Goal: Find contact information: Find contact information

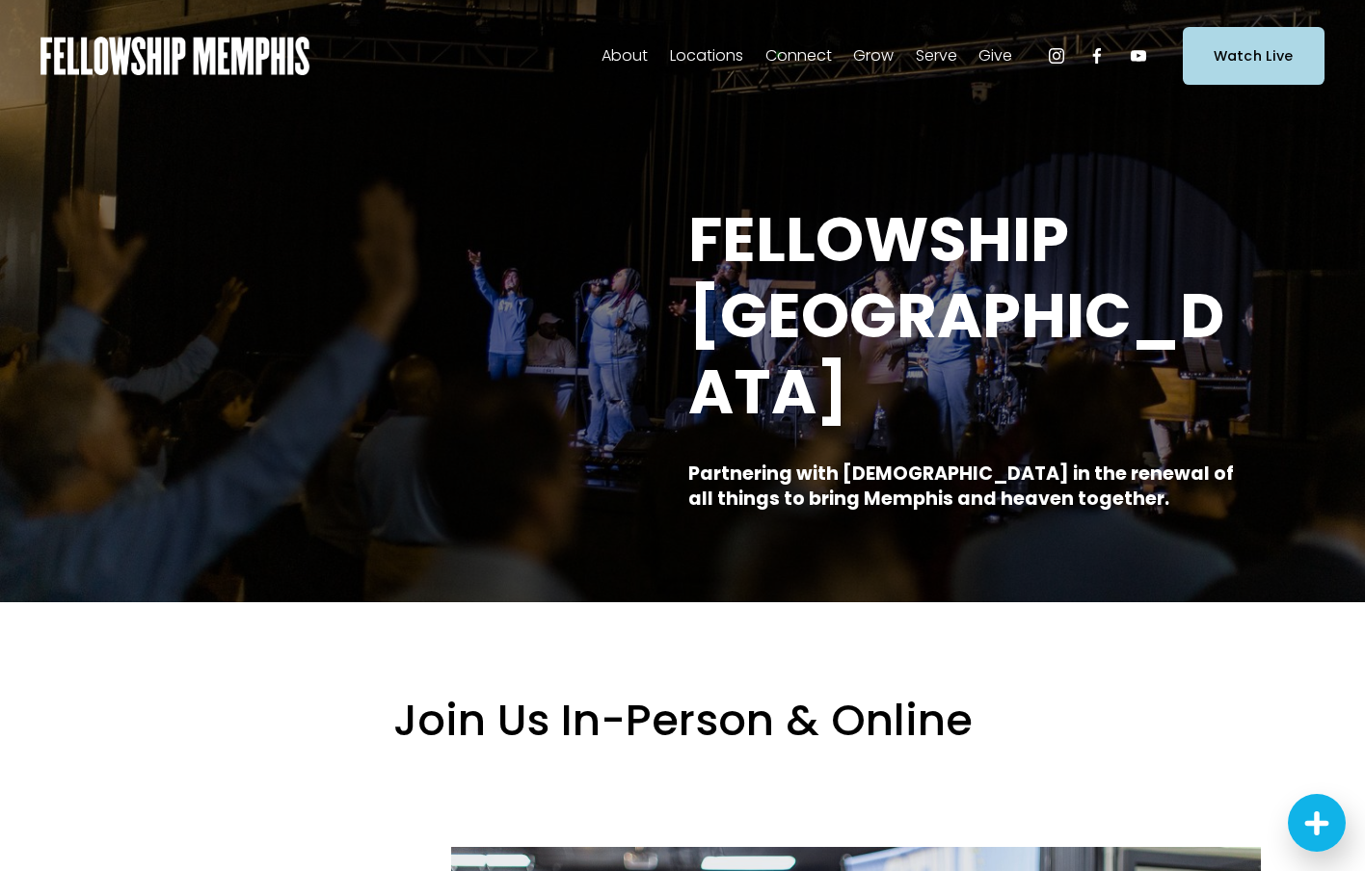
click at [0, 0] on span "Staff" at bounding box center [0, 0] width 0 height 0
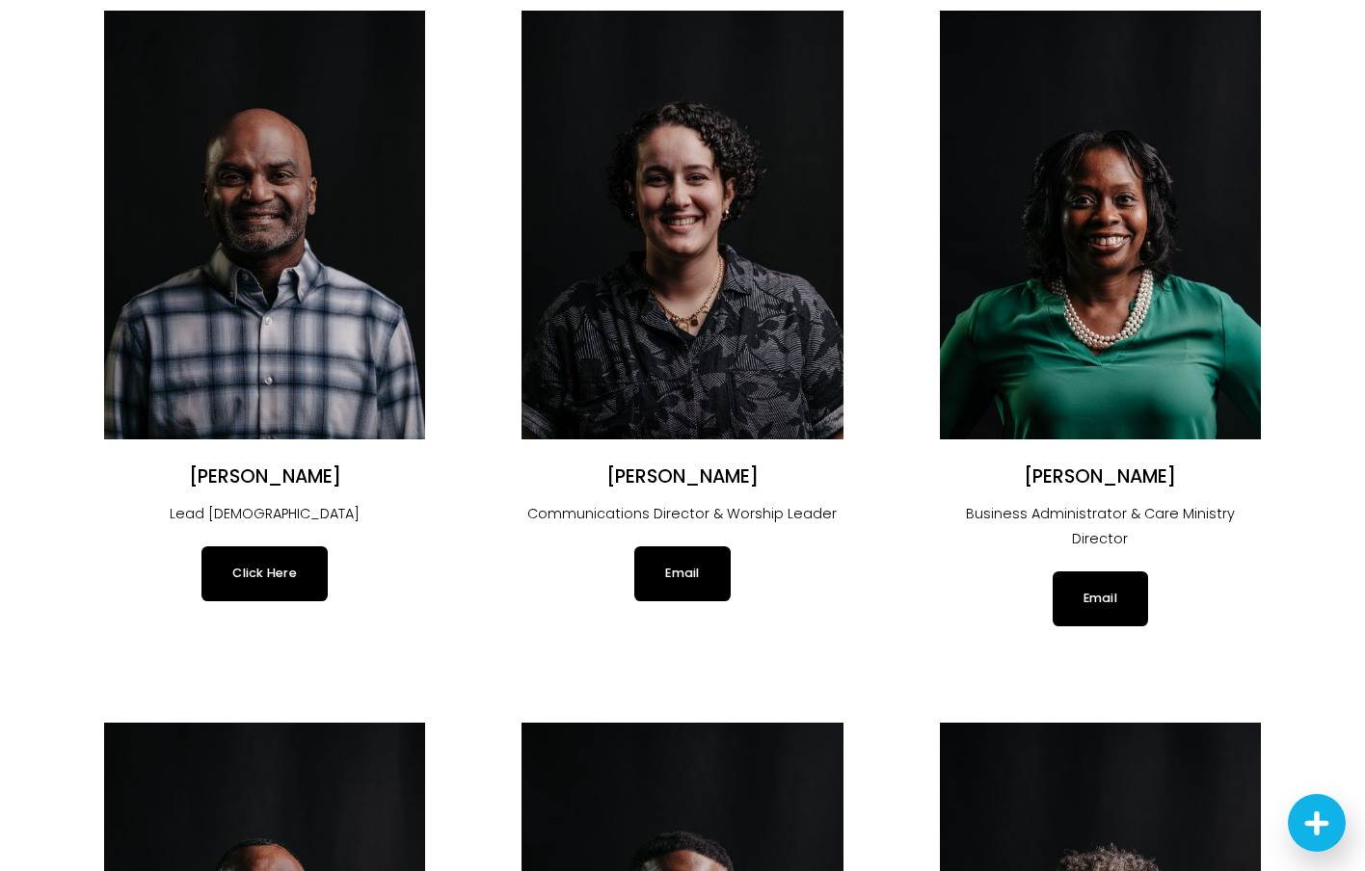
scroll to position [193, 0]
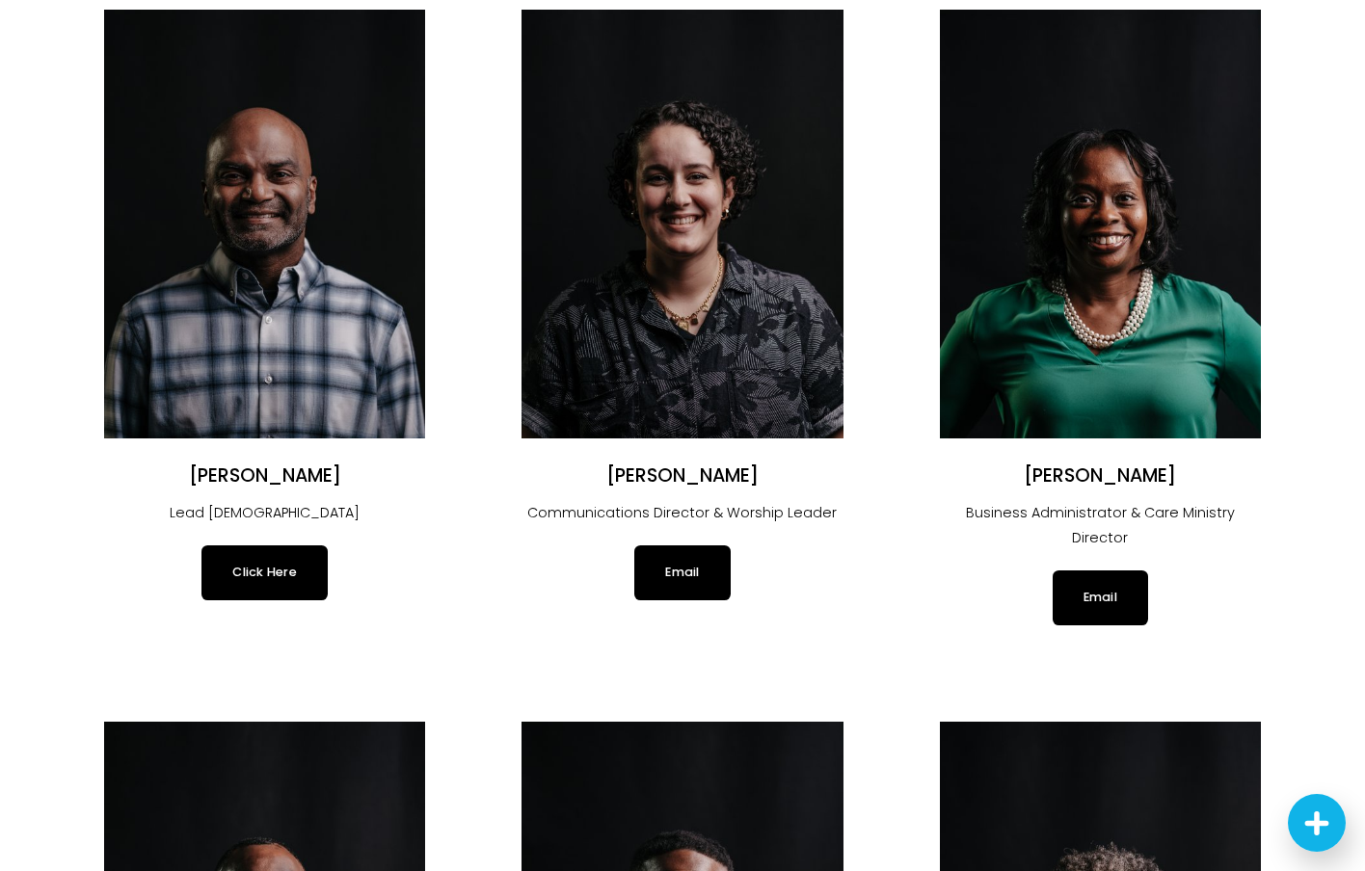
click at [279, 157] on img at bounding box center [264, 224] width 321 height 429
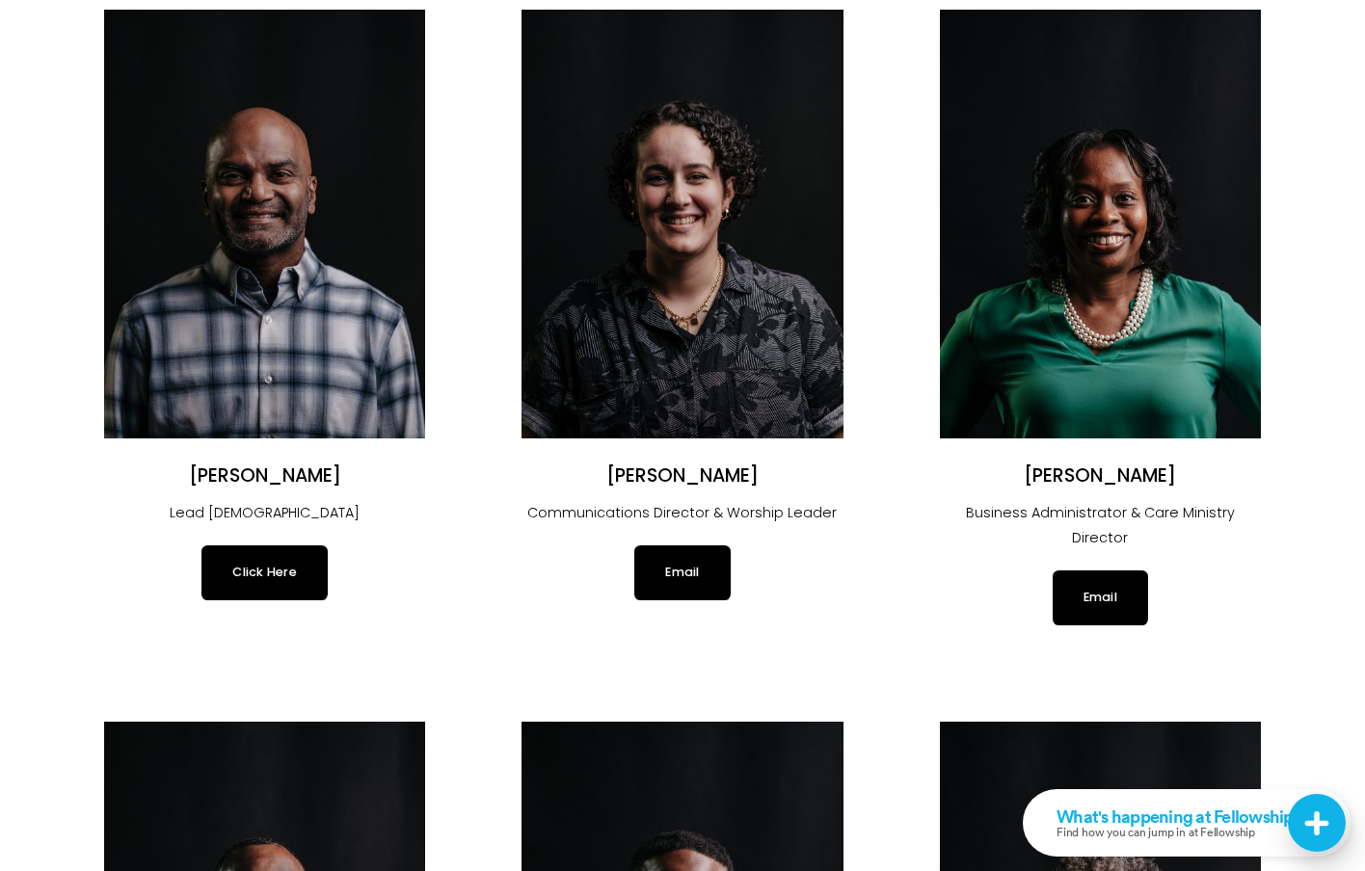
drag, startPoint x: 353, startPoint y: 481, endPoint x: 248, endPoint y: 482, distance: 105.0
click at [248, 482] on h2 "Justin Varughese" at bounding box center [264, 476] width 321 height 24
copy h2 "Varughese"
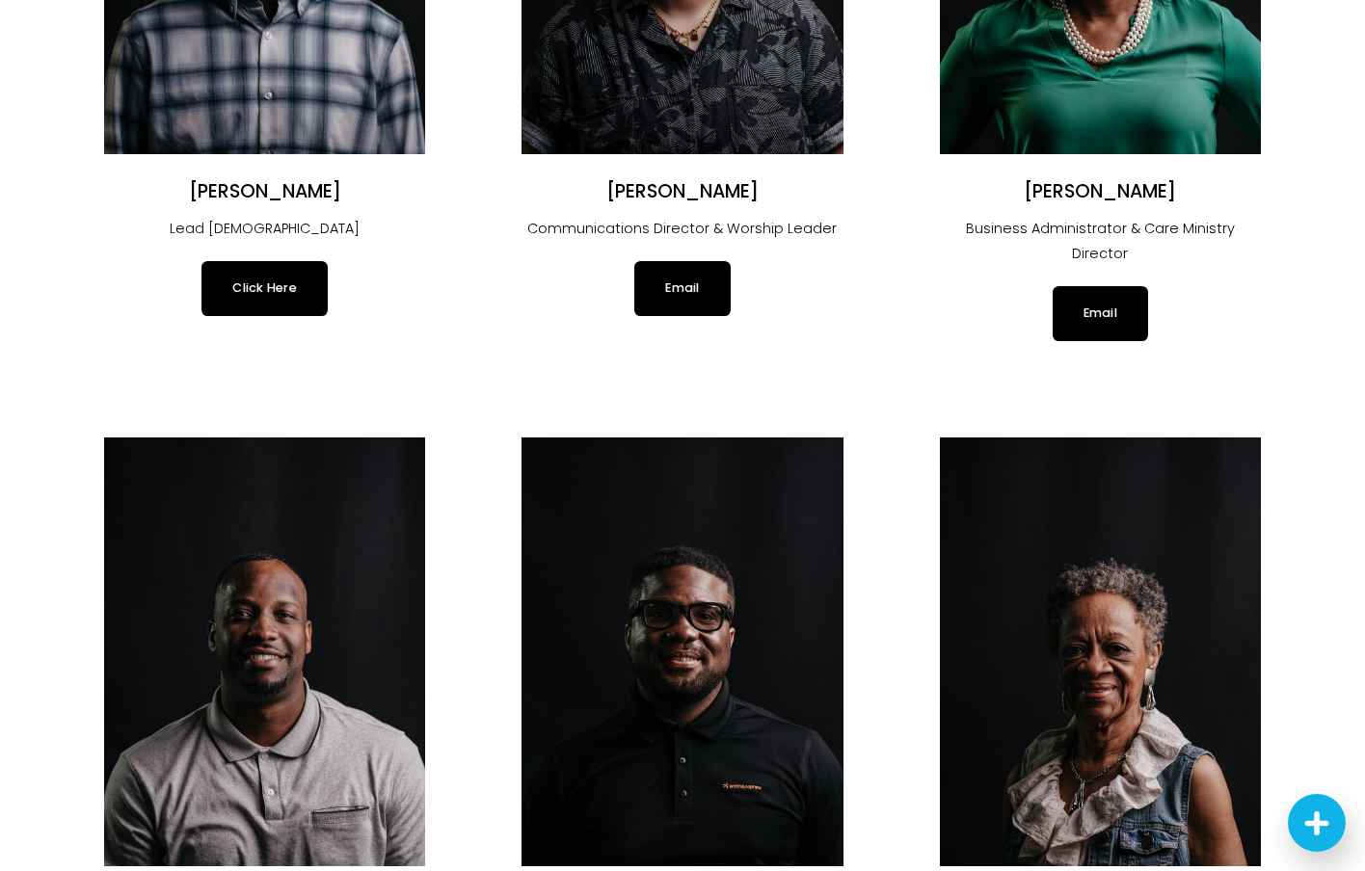
scroll to position [578, 0]
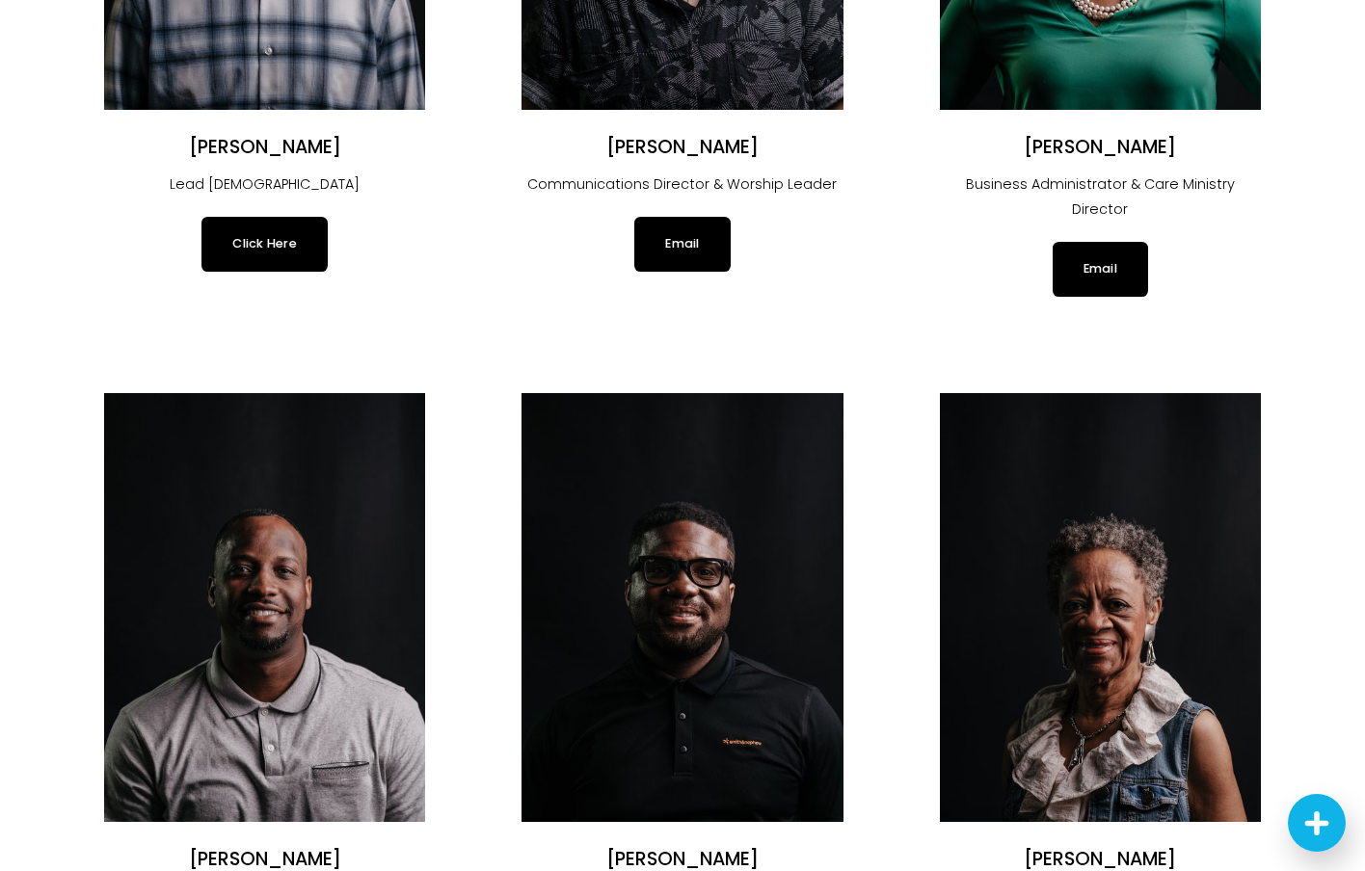
scroll to position [0, 0]
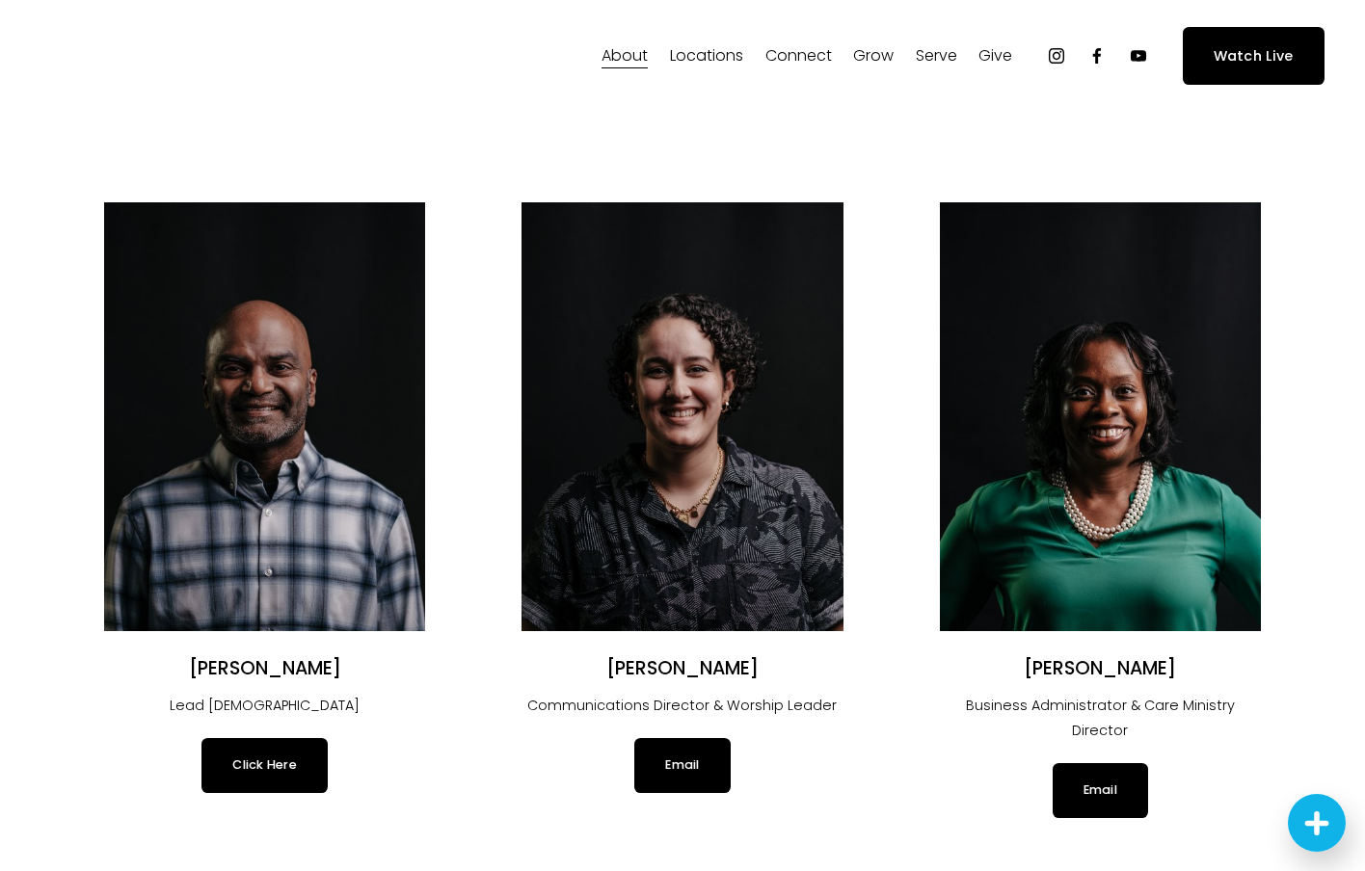
click at [274, 776] on link "Click Here" at bounding box center [264, 765] width 126 height 54
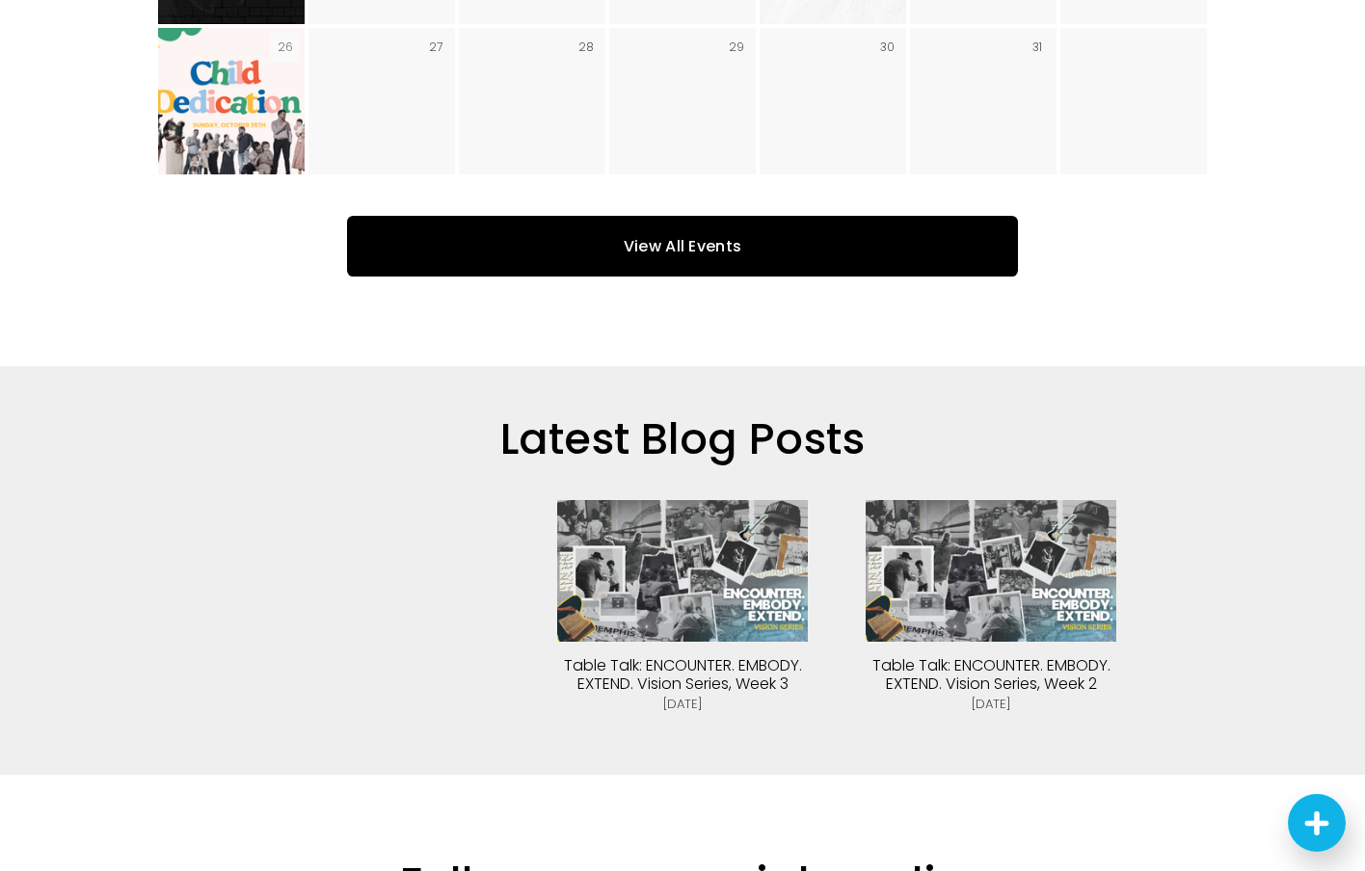
scroll to position [3855, 0]
